Goal: Find specific page/section: Find specific page/section

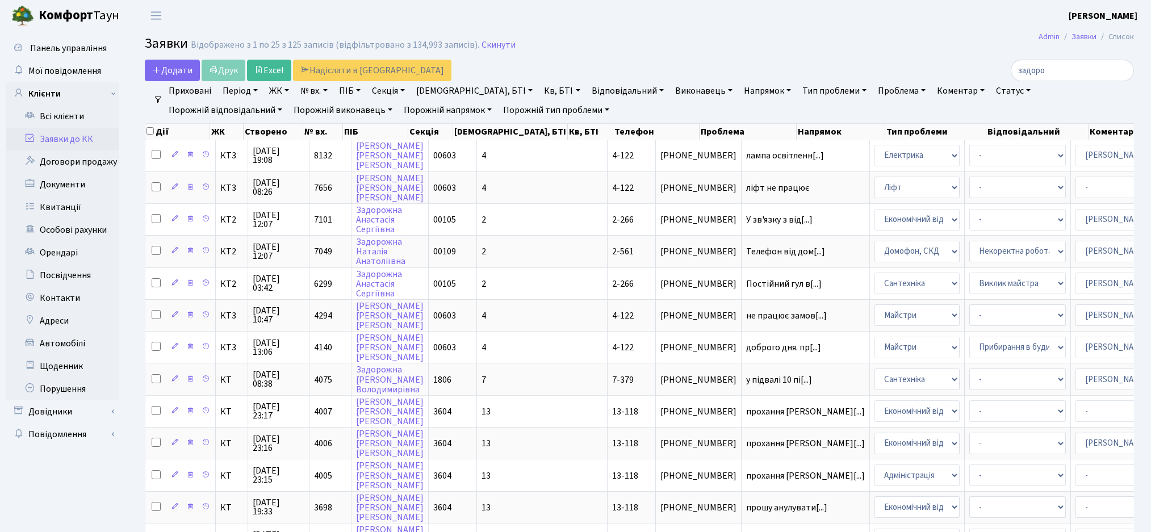
select select
select select "25"
click at [284, 93] on link "ЖК" at bounding box center [279, 90] width 29 height 19
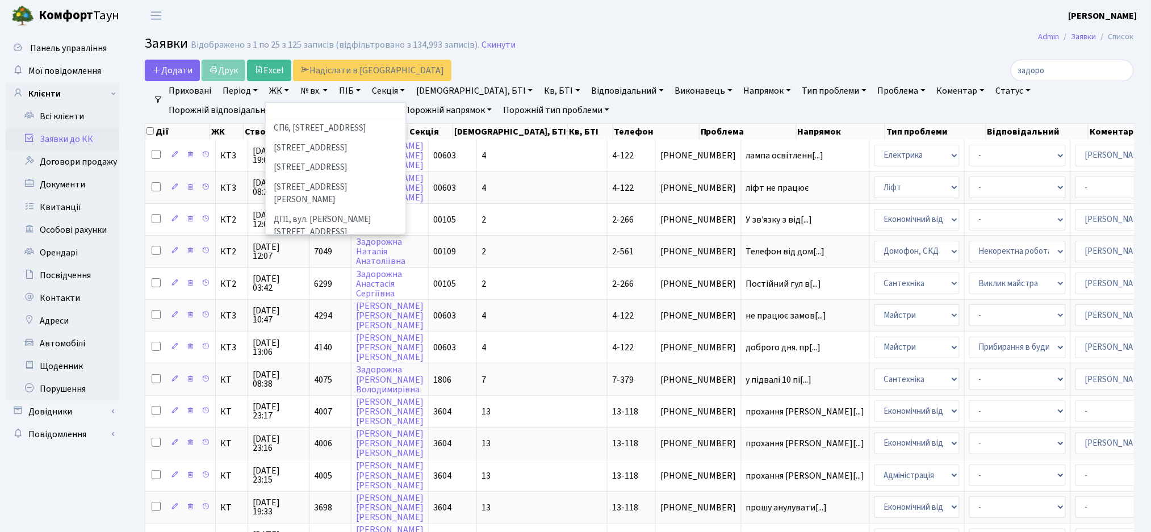
scroll to position [303, 0]
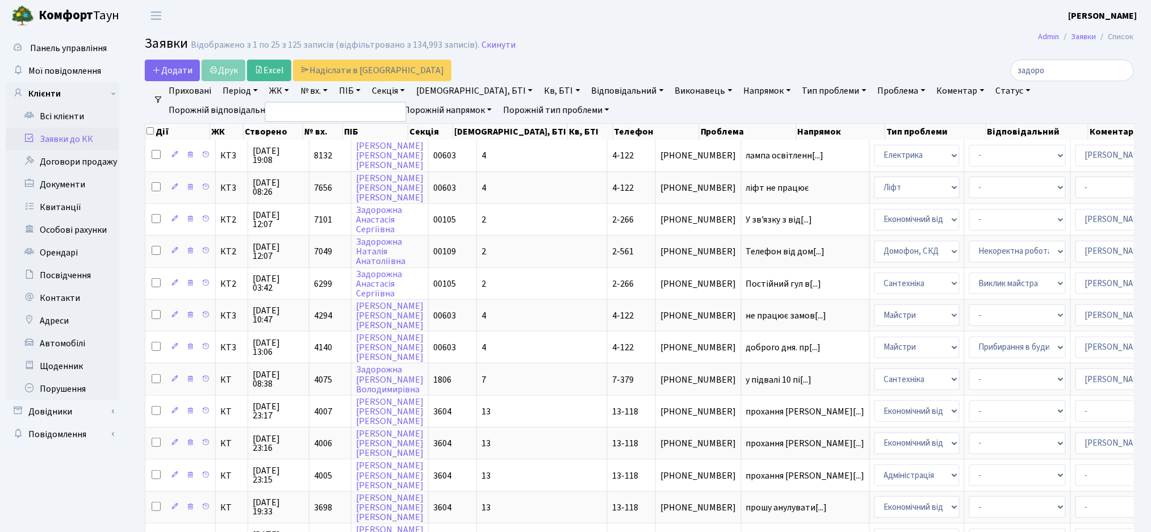
click at [654, 49] on h2 "Заявки Відображено з 1 по 25 з 125 записів (відфільтровано з 134,993 записів). …" at bounding box center [639, 45] width 989 height 19
drag, startPoint x: 1074, startPoint y: 69, endPoint x: 959, endPoint y: 80, distance: 115.2
click at [966, 78] on div "задоро" at bounding box center [975, 71] width 319 height 22
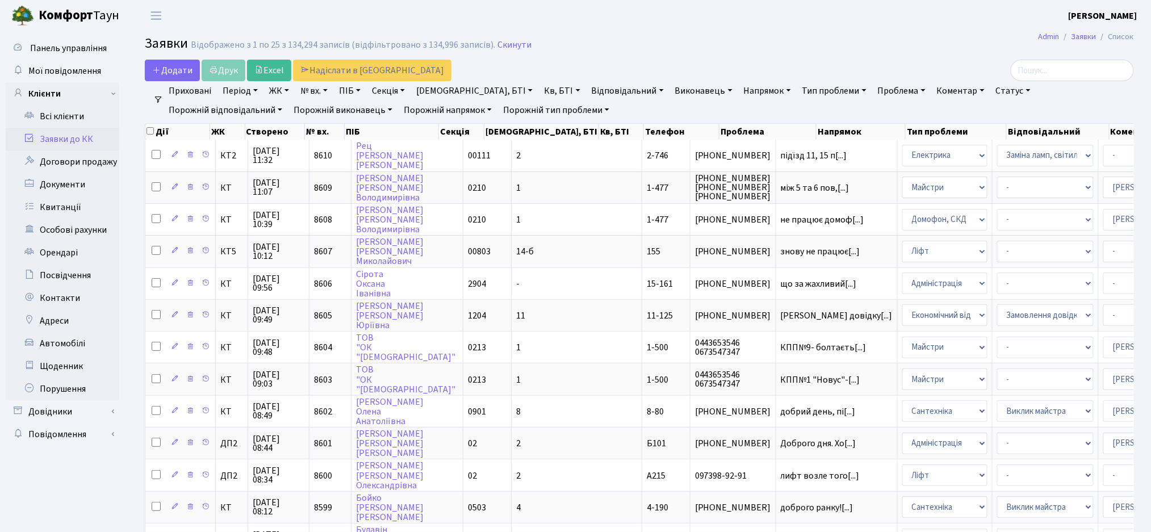
click at [66, 147] on link "Заявки до КК" at bounding box center [63, 139] width 114 height 23
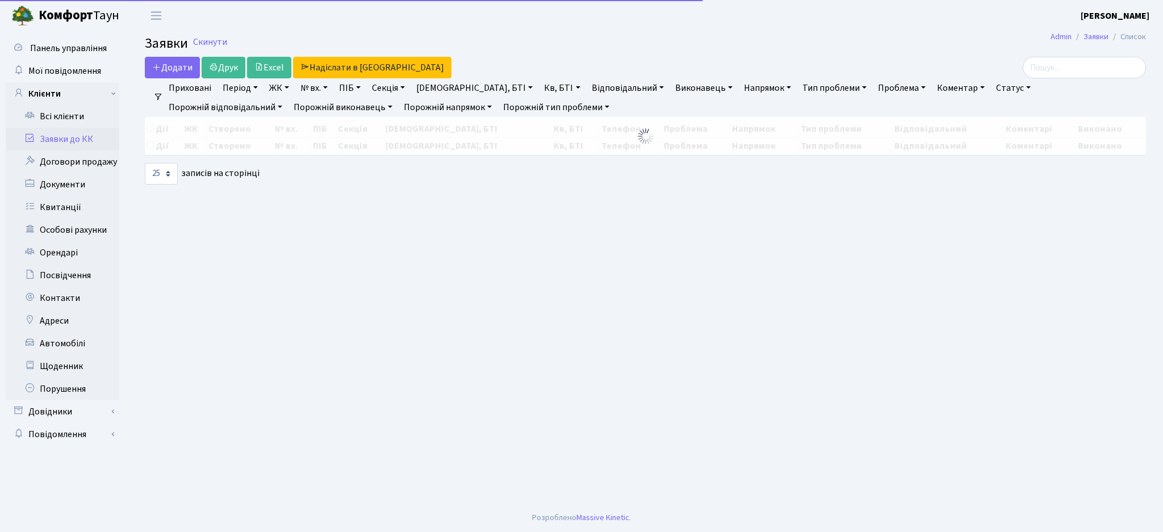
select select "25"
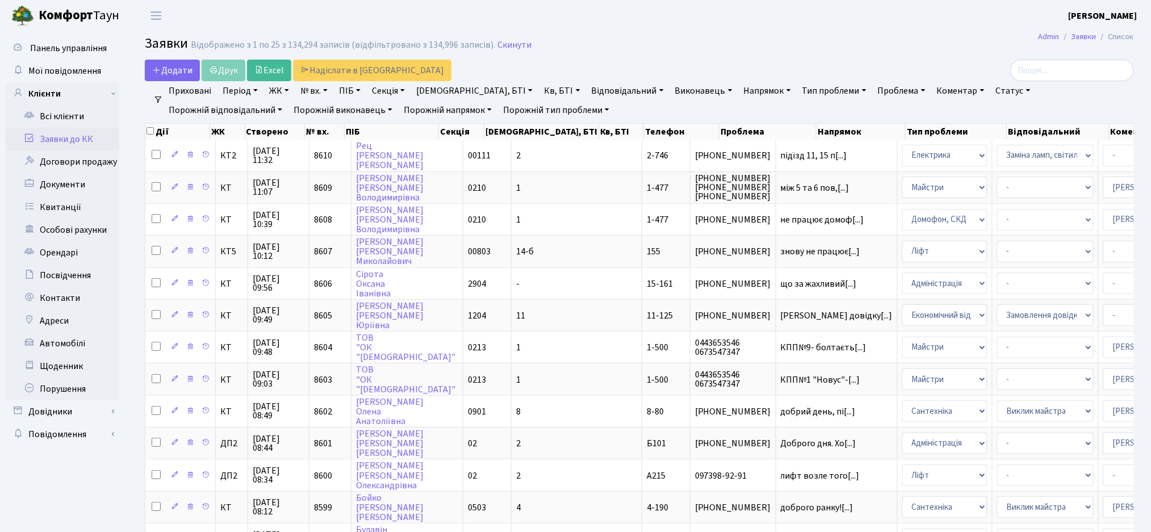
click at [616, 117] on li "Очистити фільтри" at bounding box center [663, 110] width 94 height 19
